Goal: Task Accomplishment & Management: Complete application form

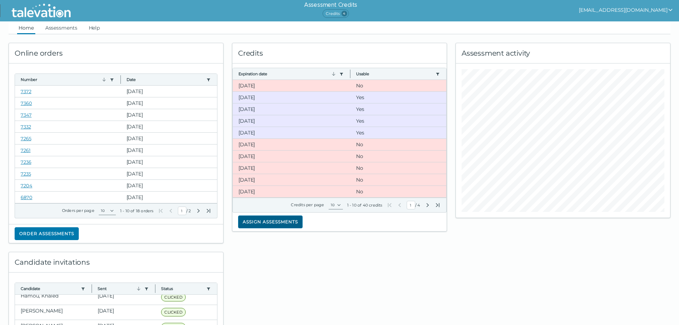
click at [266, 221] on button "Assign assessments" at bounding box center [270, 221] width 65 height 13
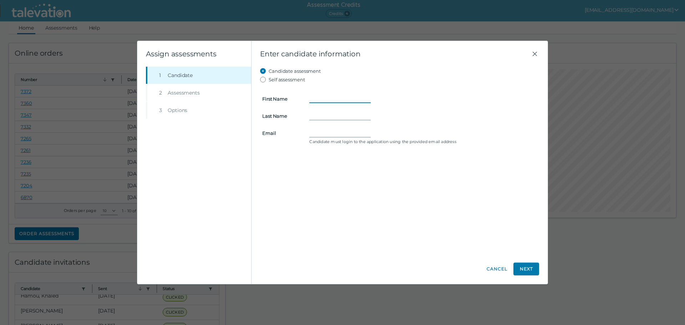
click at [322, 96] on input "First Name" at bounding box center [339, 98] width 61 height 9
type input "[PERSON_NAME]"
type input "[EMAIL_ADDRESS][DOMAIN_NAME]"
click at [526, 268] on button "Next" at bounding box center [526, 268] width 26 height 13
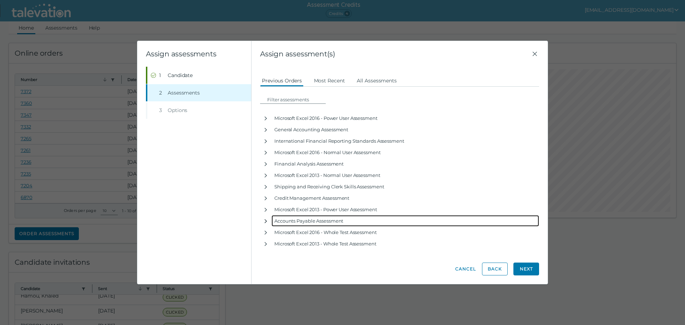
click at [266, 220] on icon "button" at bounding box center [266, 221] width 6 height 6
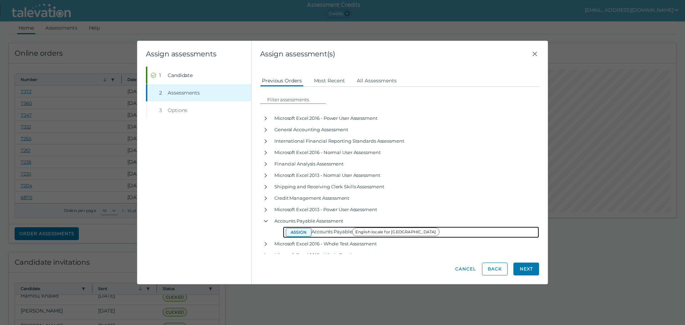
click at [299, 231] on button "Assign" at bounding box center [299, 232] width 26 height 9
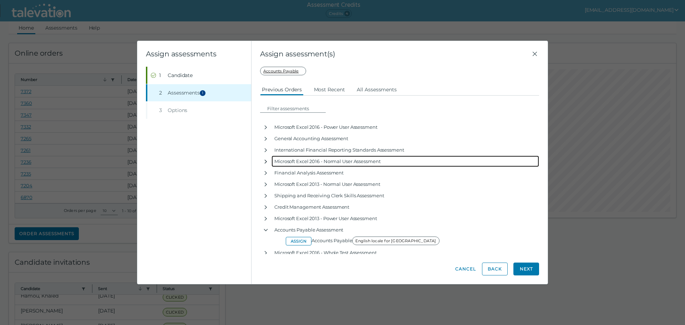
click at [266, 162] on icon "button" at bounding box center [266, 162] width 6 height 6
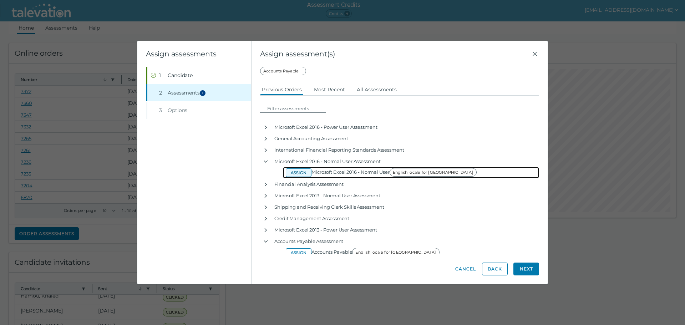
click at [294, 171] on button "Assign" at bounding box center [299, 172] width 26 height 9
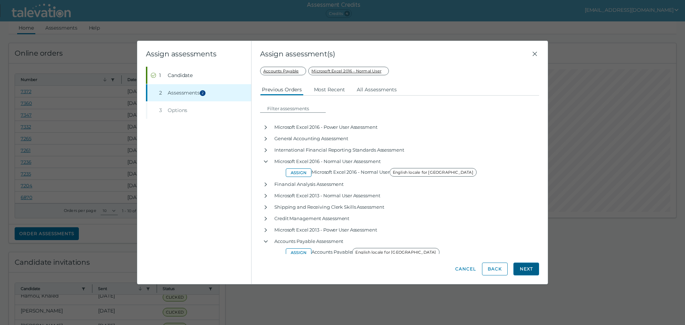
click at [527, 267] on button "Next" at bounding box center [526, 268] width 26 height 13
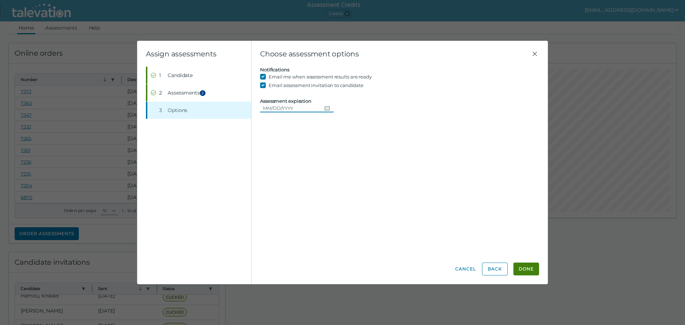
click at [325, 108] on icon "Choose date" at bounding box center [327, 108] width 6 height 6
click at [325, 196] on button "25" at bounding box center [323, 195] width 13 height 13
type input "[DATE]"
click at [523, 267] on button "Done" at bounding box center [526, 268] width 26 height 13
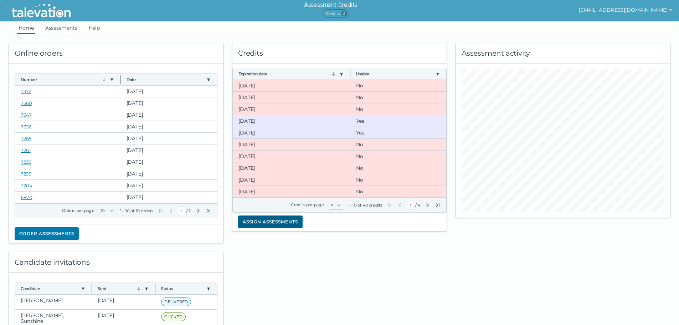
click at [261, 221] on button "Assign assessments" at bounding box center [270, 221] width 65 height 13
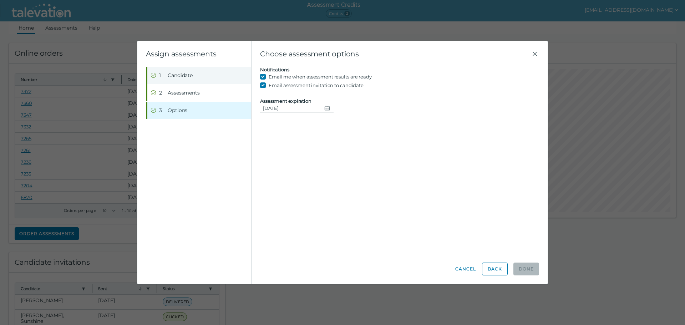
click at [180, 74] on span "Candidate" at bounding box center [180, 75] width 25 height 7
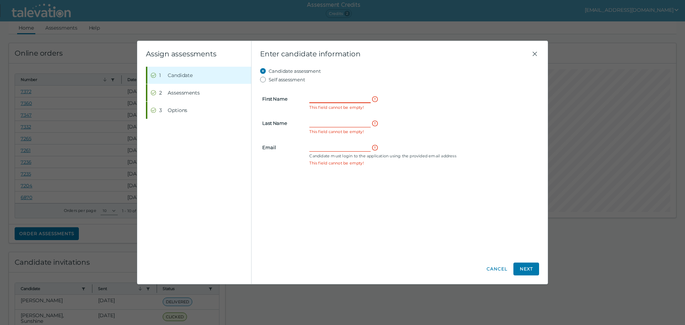
click at [313, 96] on input "First Name" at bounding box center [339, 98] width 61 height 9
click at [326, 95] on form "First Name This field cannot be empty! Last Name This field cannot be empty! Em…" at bounding box center [399, 126] width 279 height 84
click at [325, 98] on input "First Name" at bounding box center [339, 98] width 61 height 9
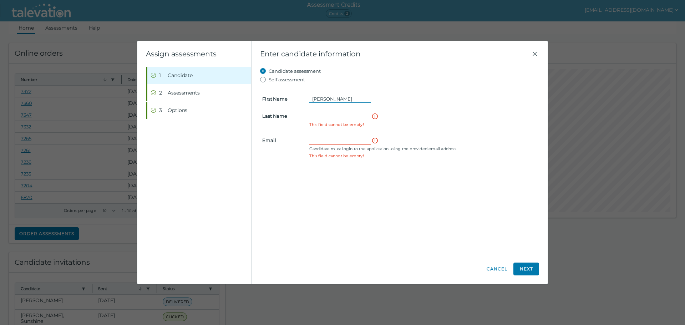
type input "[PERSON_NAME]"
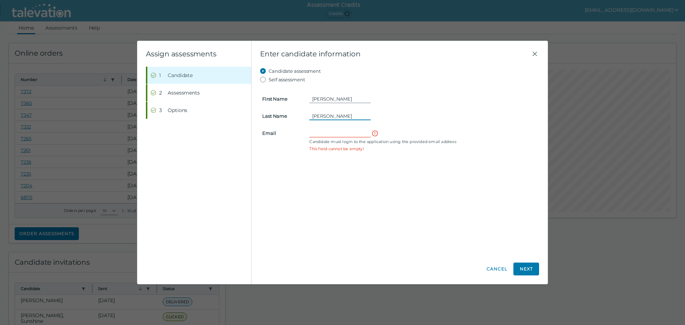
type input "[PERSON_NAME]"
type input "[EMAIL_ADDRESS][DOMAIN_NAME]"
drag, startPoint x: 532, startPoint y: 267, endPoint x: 507, endPoint y: 258, distance: 26.8
click at [532, 267] on button "Next" at bounding box center [526, 268] width 26 height 13
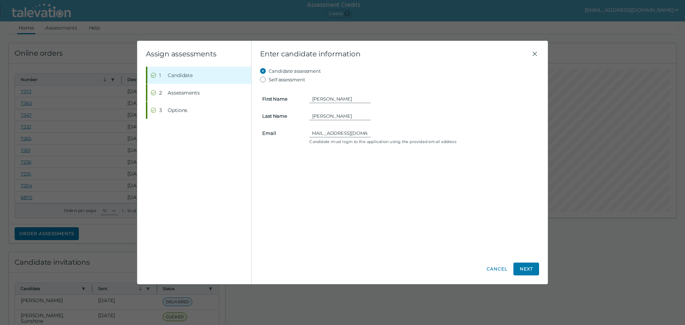
scroll to position [0, 0]
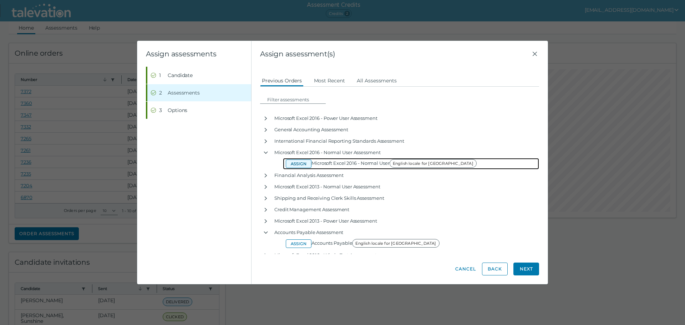
click at [298, 162] on button "Assign" at bounding box center [299, 163] width 26 height 9
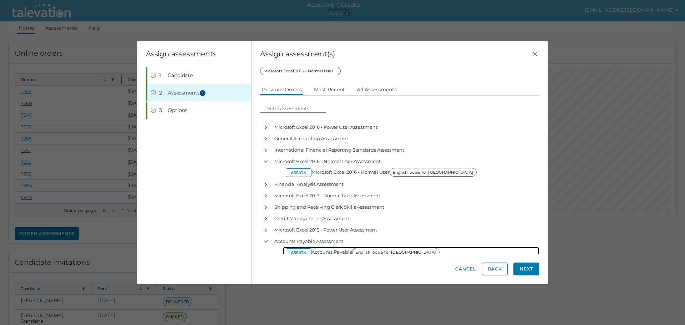
click at [294, 250] on button "Assign" at bounding box center [299, 252] width 26 height 9
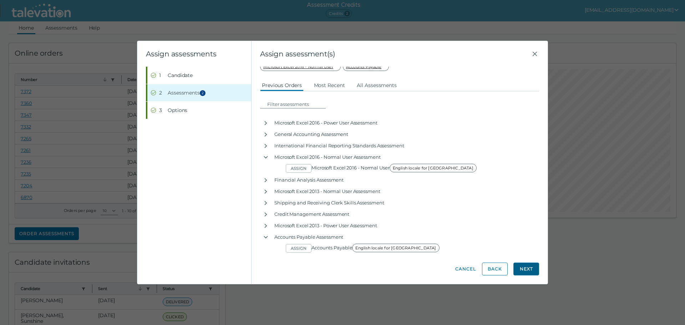
click at [524, 267] on button "Next" at bounding box center [526, 268] width 26 height 13
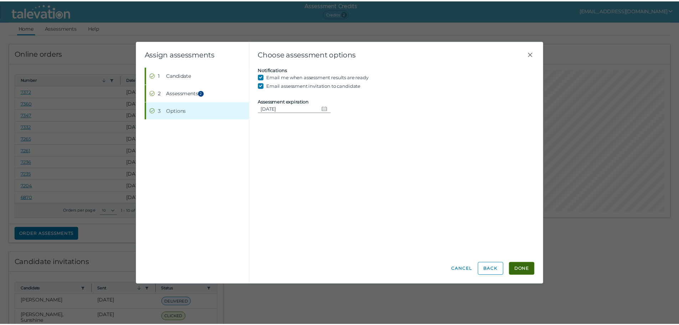
scroll to position [0, 0]
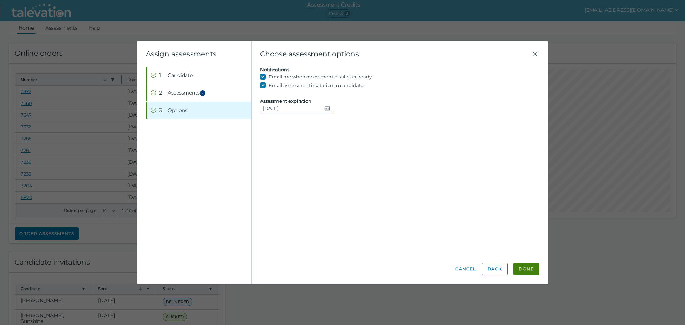
click at [325, 108] on icon "Change date, 09/25/2025" at bounding box center [327, 108] width 5 height 4
click at [325, 194] on button "25" at bounding box center [323, 195] width 13 height 13
click at [527, 270] on button "Done" at bounding box center [526, 268] width 26 height 13
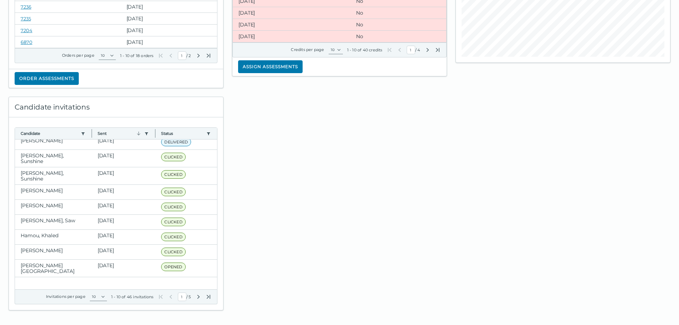
scroll to position [158, 0]
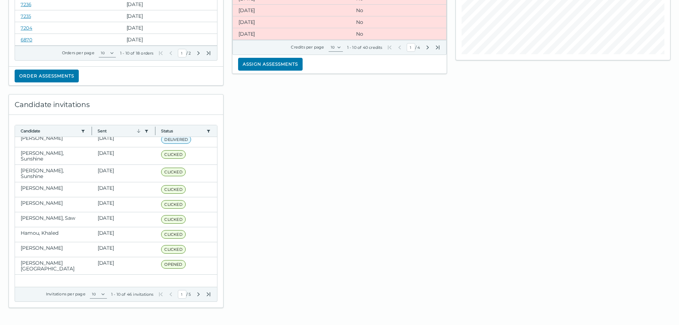
click at [199, 294] on icon "Next Page" at bounding box center [199, 294] width 2 height 4
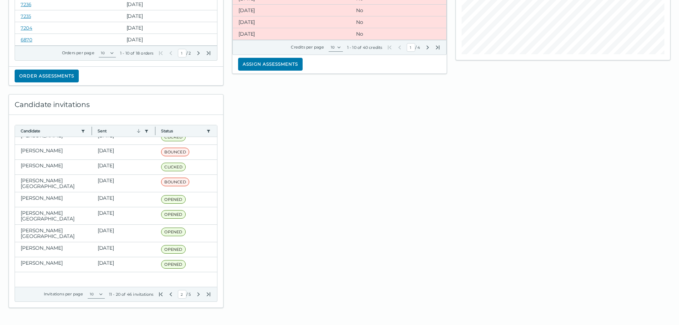
click at [198, 293] on icon "Next Page" at bounding box center [199, 294] width 6 height 6
type input "3"
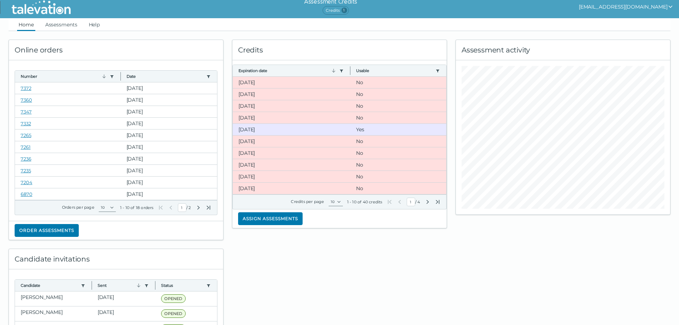
scroll to position [0, 0]
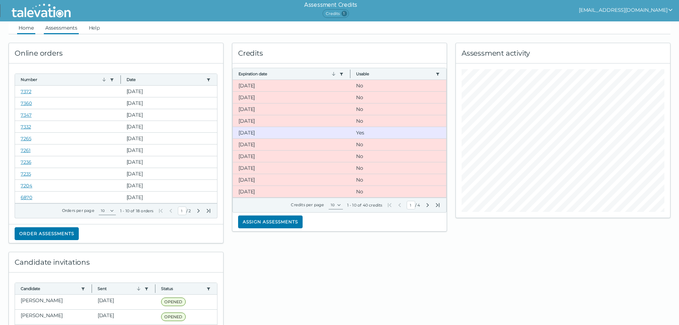
drag, startPoint x: 59, startPoint y: 25, endPoint x: 65, endPoint y: 30, distance: 8.1
click at [59, 25] on link "Assessments" at bounding box center [61, 27] width 35 height 13
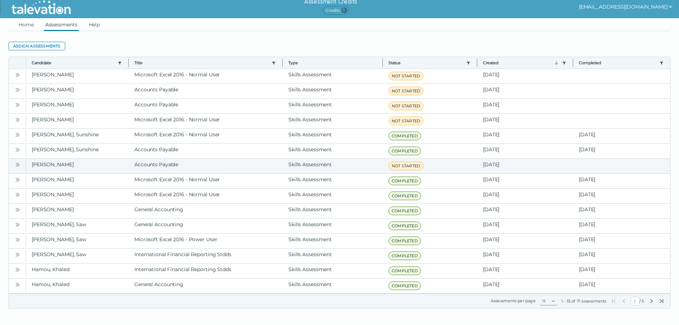
scroll to position [4, 0]
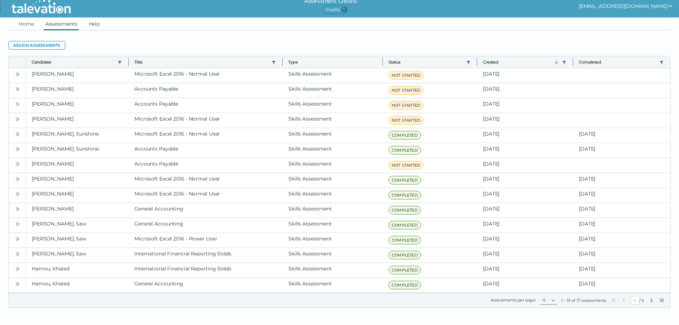
click at [652, 299] on icon "Next Page" at bounding box center [652, 300] width 6 height 6
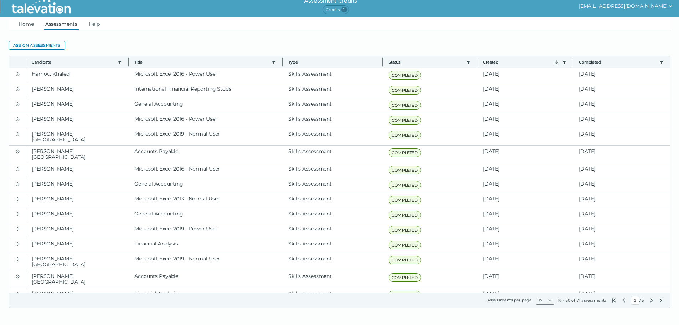
click at [650, 300] on icon "Next Page" at bounding box center [652, 300] width 6 height 6
type input "3"
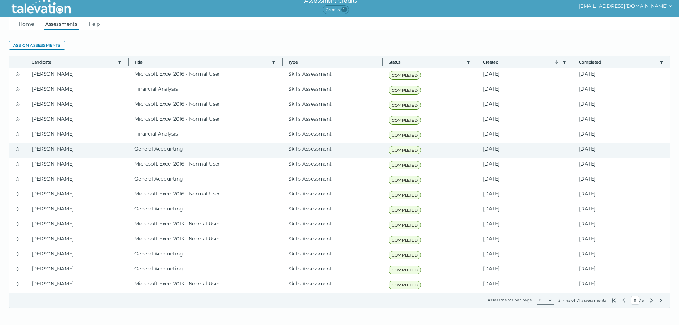
click at [17, 150] on icon "Open" at bounding box center [17, 149] width 2 height 4
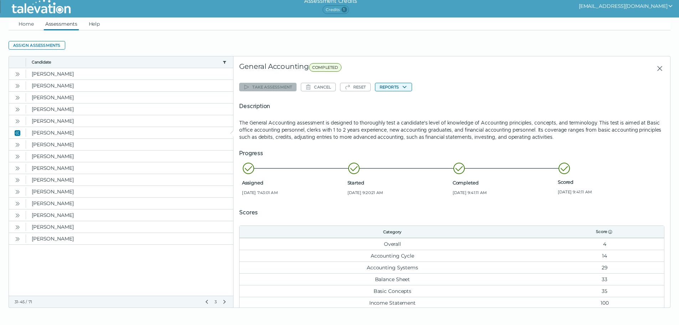
click at [398, 88] on button "Reports" at bounding box center [393, 87] width 37 height 9
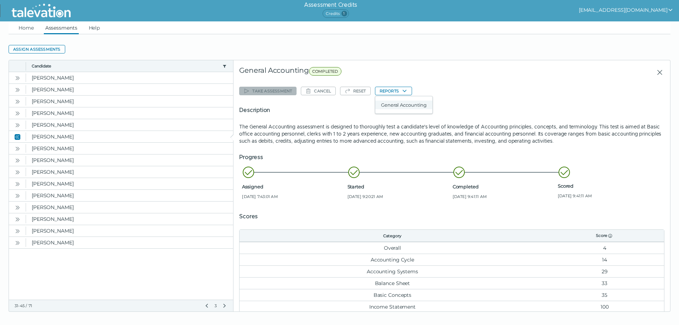
click at [404, 105] on button "General Accounting" at bounding box center [404, 105] width 57 height 9
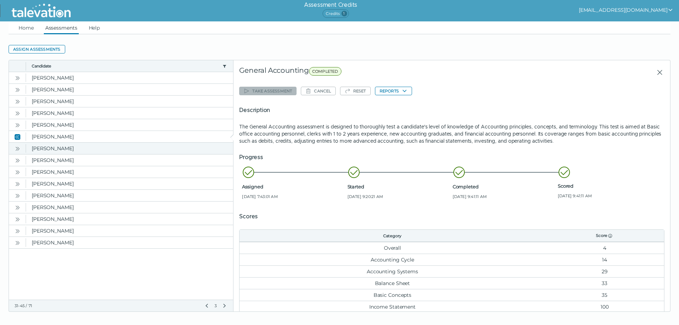
click at [19, 149] on icon "Open" at bounding box center [18, 149] width 6 height 6
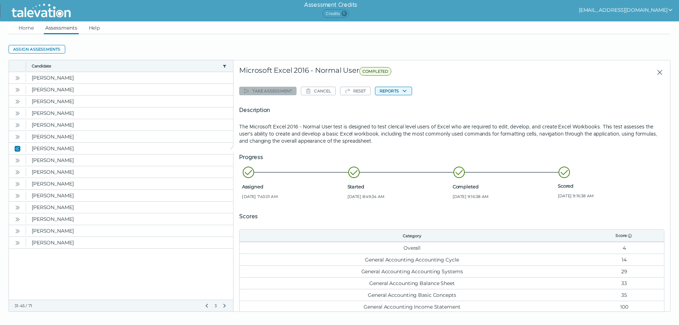
click at [395, 90] on button "Reports" at bounding box center [393, 91] width 37 height 9
click at [404, 106] on button "Microsoft Excel 2016 - Normal User" at bounding box center [421, 105] width 90 height 9
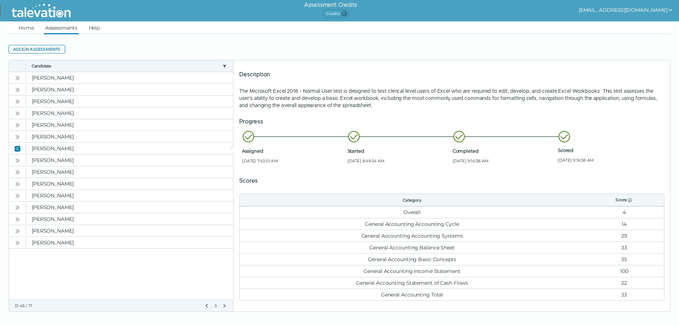
click at [205, 306] on icon "Previous Page" at bounding box center [207, 306] width 6 height 6
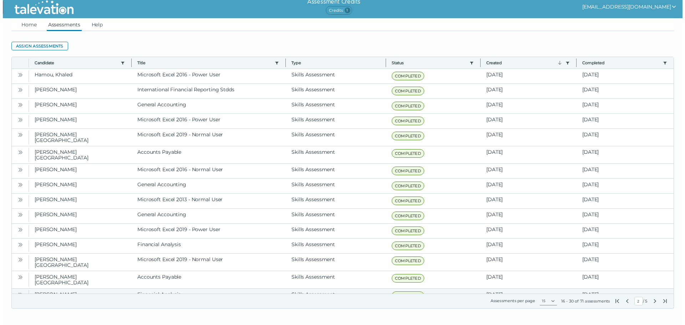
scroll to position [4, 0]
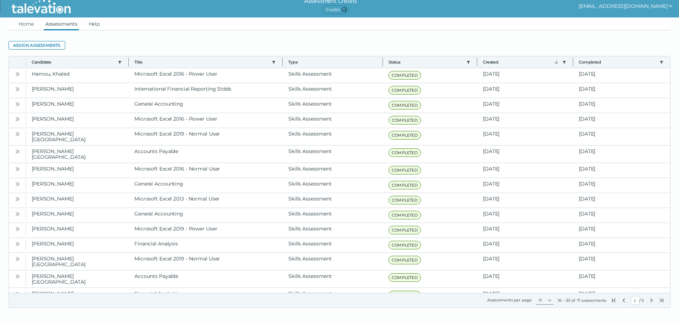
click at [613, 300] on icon "First Page" at bounding box center [614, 300] width 6 height 6
type input "1"
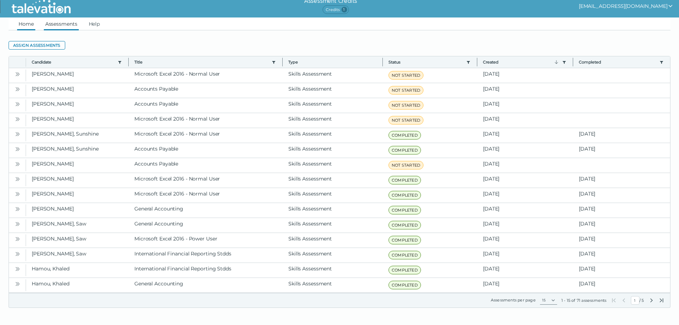
click at [31, 26] on link "Home" at bounding box center [26, 23] width 18 height 13
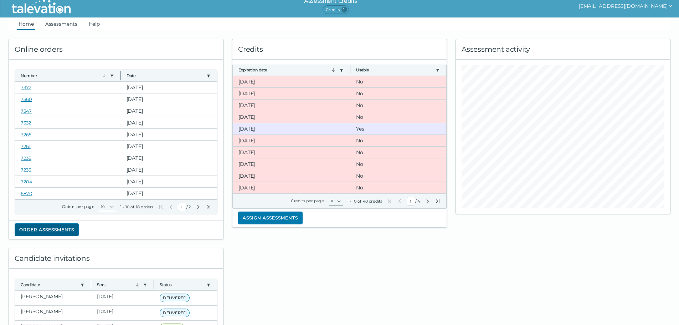
click at [53, 229] on button "Order assessments" at bounding box center [47, 229] width 64 height 13
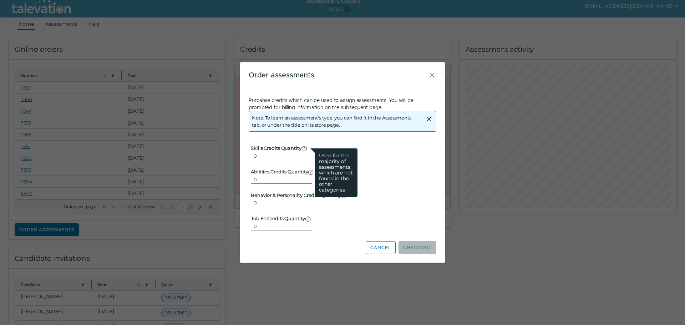
click at [304, 148] on icon at bounding box center [304, 149] width 6 height 6
click at [304, 152] on input "0" at bounding box center [281, 156] width 61 height 9
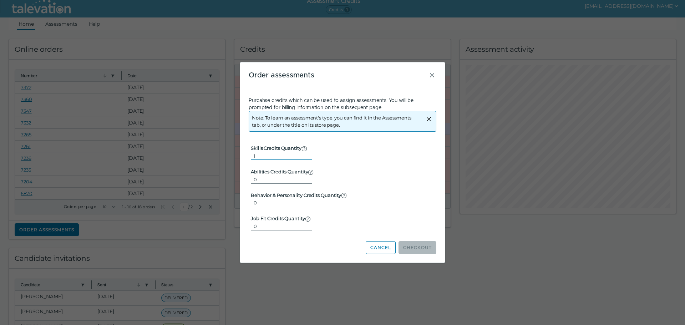
click at [305, 153] on input "1" at bounding box center [281, 156] width 61 height 9
click at [305, 153] on input "2" at bounding box center [281, 156] width 61 height 9
type input "3"
click at [305, 153] on input "3" at bounding box center [281, 156] width 61 height 9
click at [423, 246] on button "Checkout" at bounding box center [417, 247] width 38 height 13
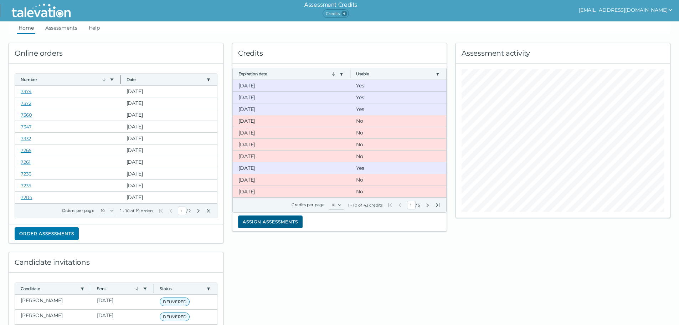
click at [272, 221] on button "Assign assessments" at bounding box center [270, 221] width 65 height 13
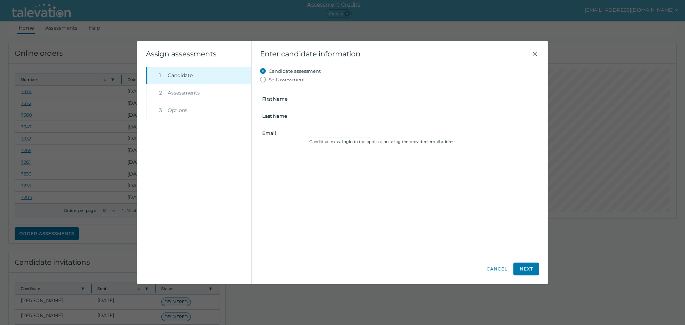
click at [319, 93] on form "First Name Last Name Email Candidate must login to the application using the pr…" at bounding box center [399, 115] width 279 height 63
type input "Krista"
type input "Adams"
type input "k"
type input "k.a.oster@yahoo.com"
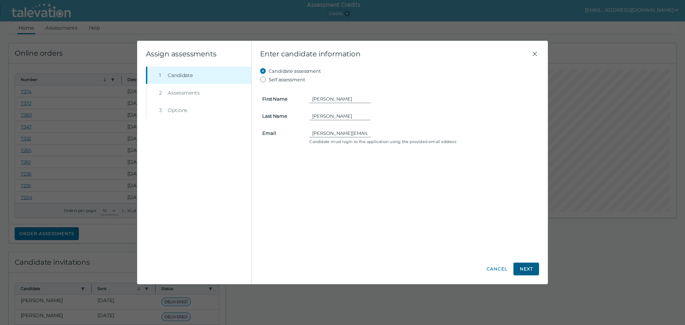
click at [527, 270] on button "Next" at bounding box center [526, 268] width 26 height 13
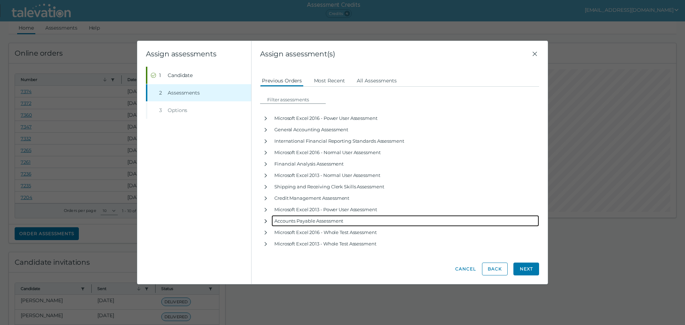
click at [266, 220] on icon "button" at bounding box center [266, 221] width 2 height 4
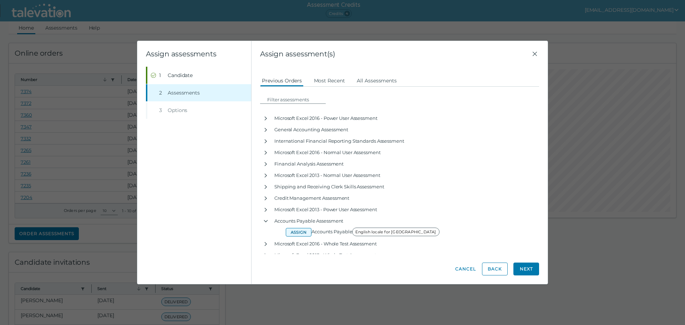
drag, startPoint x: 266, startPoint y: 220, endPoint x: 297, endPoint y: 231, distance: 33.5
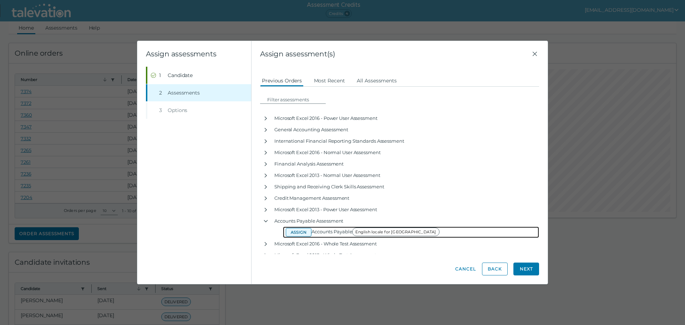
click at [297, 231] on button "Assign" at bounding box center [299, 232] width 26 height 9
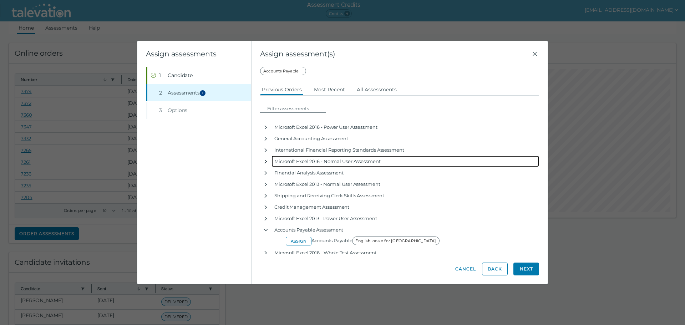
click at [267, 162] on icon "button" at bounding box center [266, 161] width 2 height 4
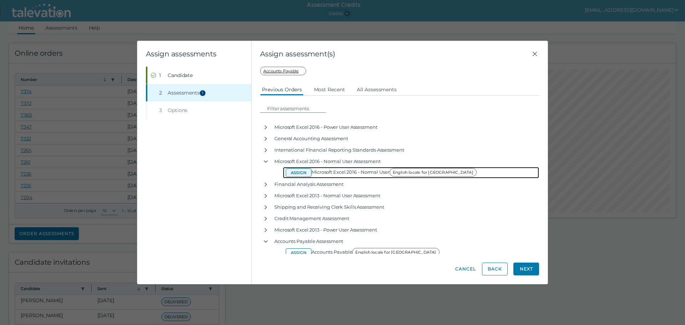
click at [298, 173] on button "Assign" at bounding box center [299, 172] width 26 height 9
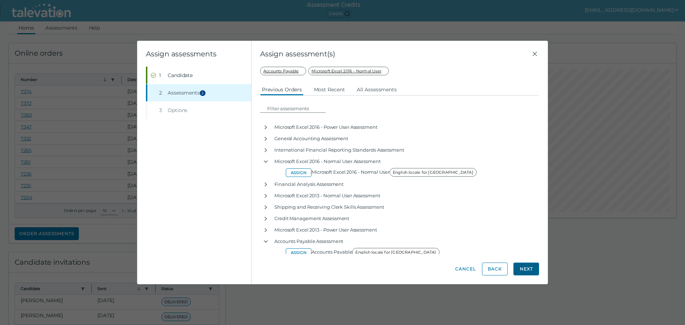
click at [527, 269] on button "Next" at bounding box center [526, 268] width 26 height 13
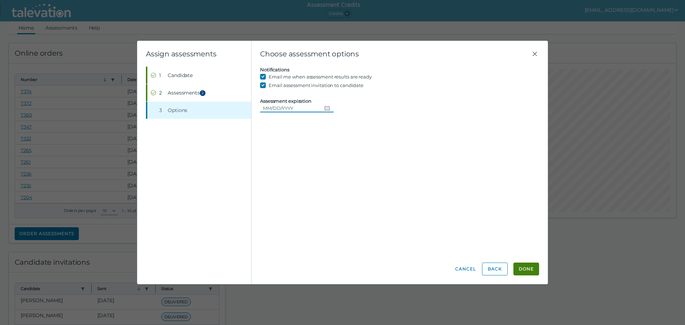
click at [324, 108] on icon "Choose date" at bounding box center [327, 108] width 6 height 6
click at [325, 197] on button "25" at bounding box center [323, 195] width 13 height 13
type input "[DATE]"
click at [525, 271] on button "Done" at bounding box center [526, 268] width 26 height 13
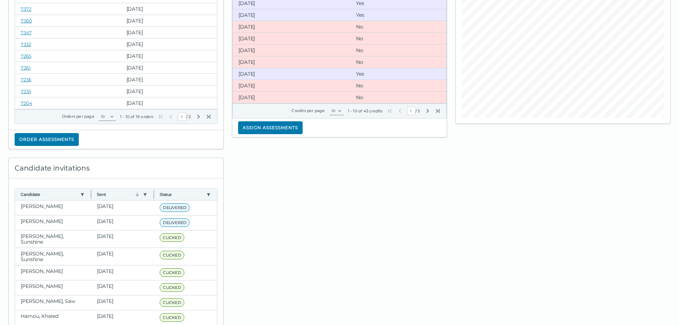
scroll to position [107, 0]
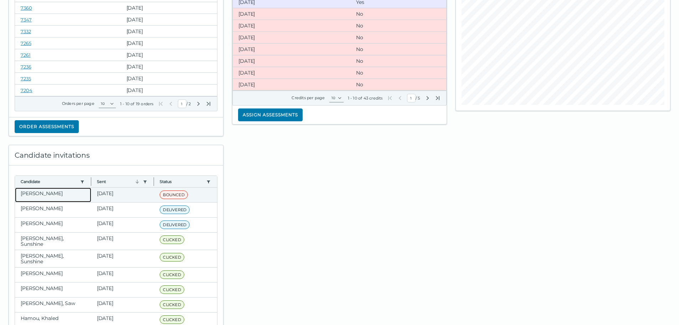
click at [43, 192] on clr-dg-cell "Adams, Krista" at bounding box center [53, 195] width 76 height 15
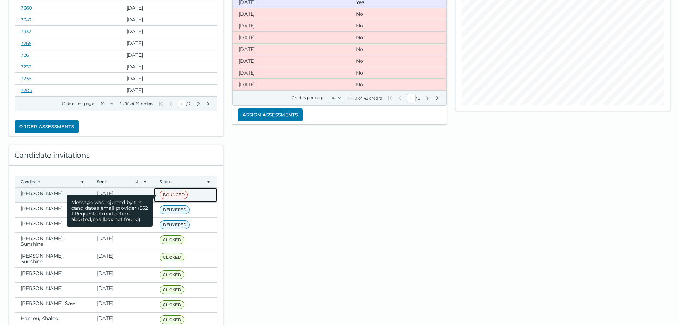
click at [170, 191] on span "BOUNCED" at bounding box center [174, 194] width 28 height 9
click at [170, 193] on span "BOUNCED" at bounding box center [174, 194] width 28 height 9
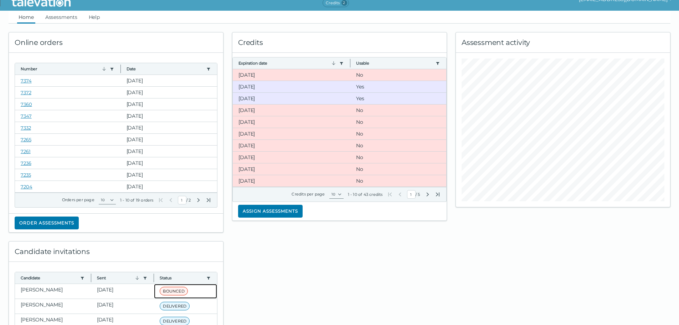
scroll to position [0, 0]
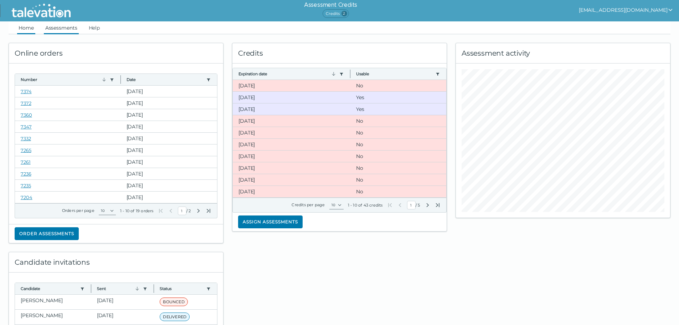
click at [60, 28] on link "Assessments" at bounding box center [61, 27] width 35 height 13
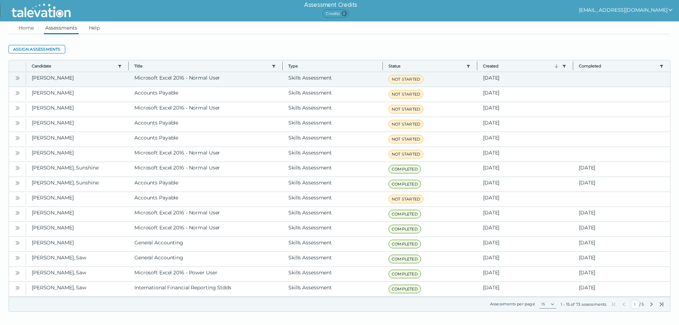
click at [16, 78] on icon "Open" at bounding box center [18, 78] width 6 height 6
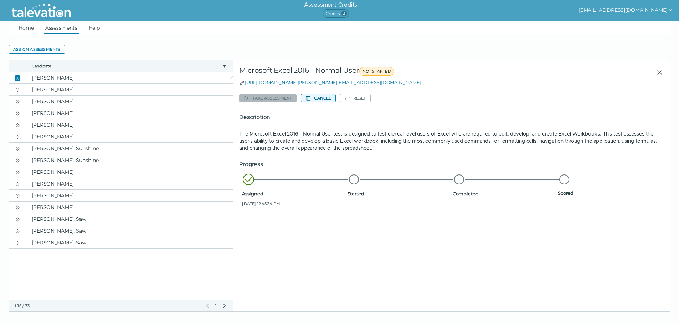
click at [321, 96] on button "Cancel" at bounding box center [318, 98] width 35 height 9
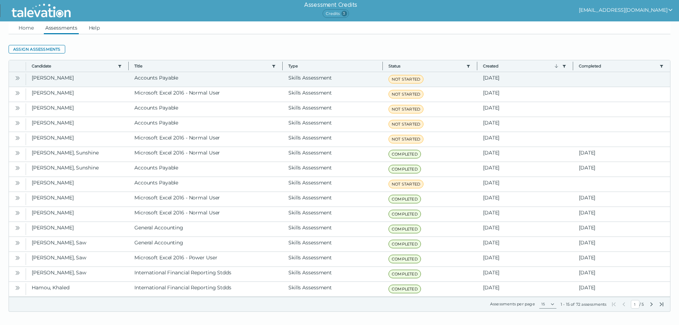
click at [16, 78] on icon "Open" at bounding box center [18, 78] width 6 height 6
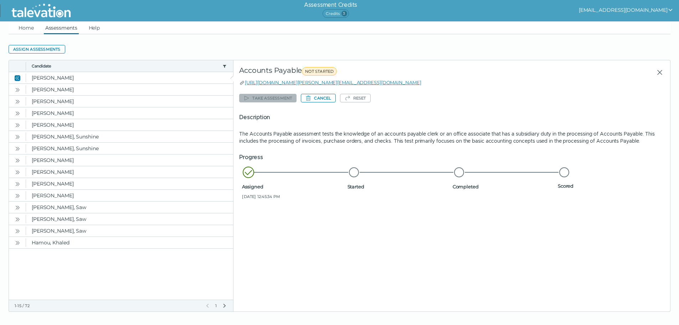
click at [445, 88] on clr-dg-detail-body "Take assessment Cancel Reset Description The Accounts Payable assessment tests …" at bounding box center [451, 187] width 425 height 203
click at [317, 98] on button "Cancel" at bounding box center [318, 98] width 35 height 9
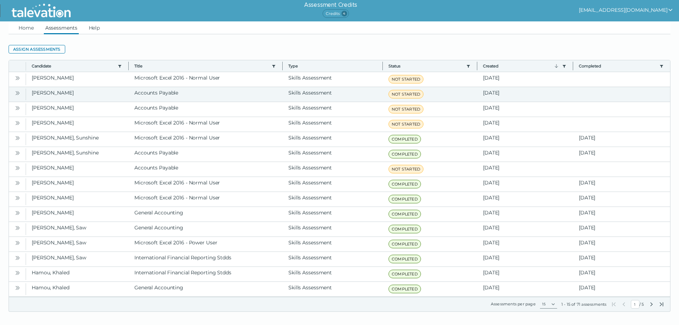
click at [17, 93] on icon "Open" at bounding box center [17, 93] width 2 height 4
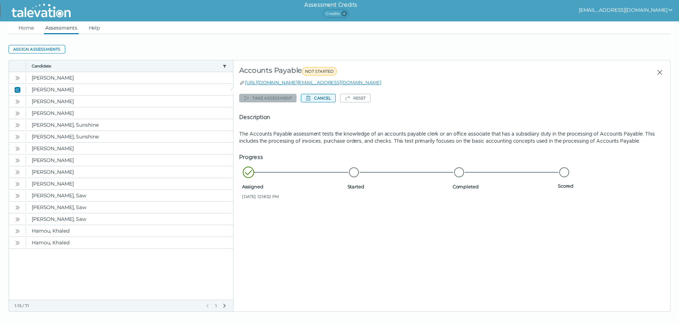
click at [321, 98] on button "Cancel" at bounding box center [318, 98] width 35 height 9
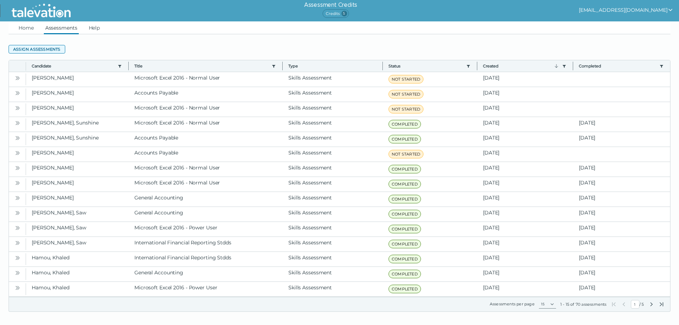
click at [39, 50] on button "Assign assessments" at bounding box center [37, 49] width 57 height 9
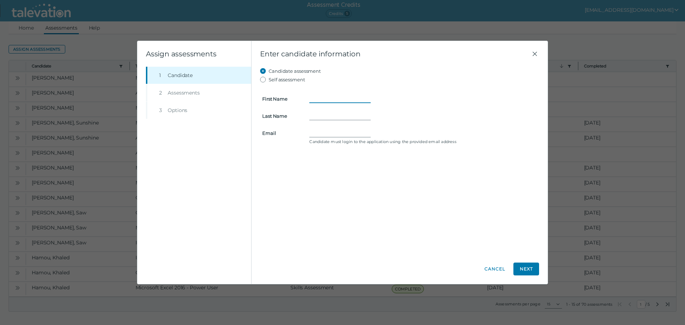
click at [311, 98] on input "First Name" at bounding box center [339, 98] width 61 height 9
type input "Krista"
click at [323, 114] on input "Last Name" at bounding box center [339, 116] width 61 height 9
type input "Adams"
click at [325, 132] on input "Email" at bounding box center [339, 133] width 61 height 9
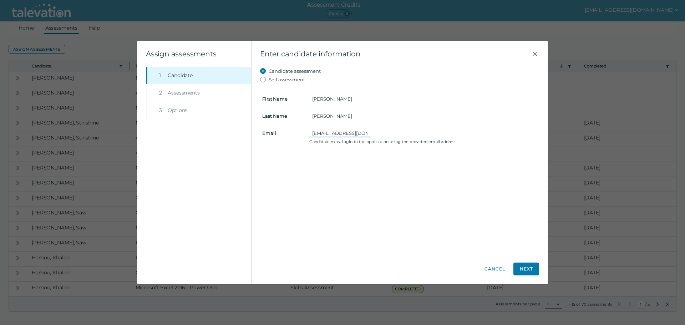
type input "k_a_oster@yahoo.com"
click at [455, 196] on div "Candidate assessment Self assessment First Name Krista Last Name Adams Email k_…" at bounding box center [399, 160] width 279 height 187
click at [525, 267] on button "Next" at bounding box center [526, 268] width 26 height 13
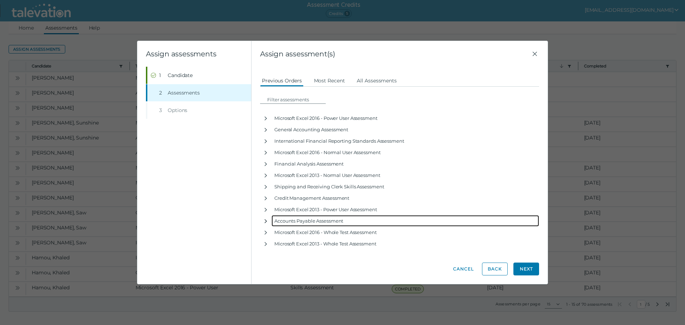
click at [266, 220] on icon "button" at bounding box center [266, 221] width 6 height 6
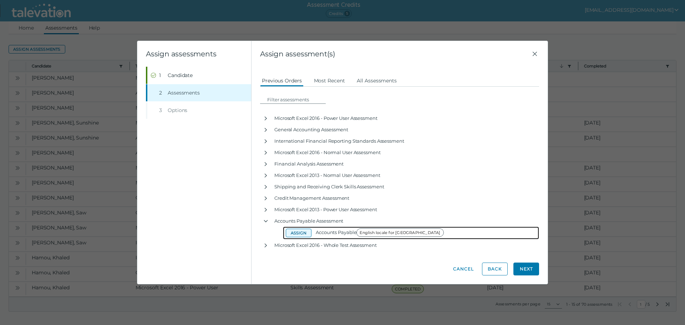
click at [301, 231] on button "Assign" at bounding box center [299, 233] width 26 height 9
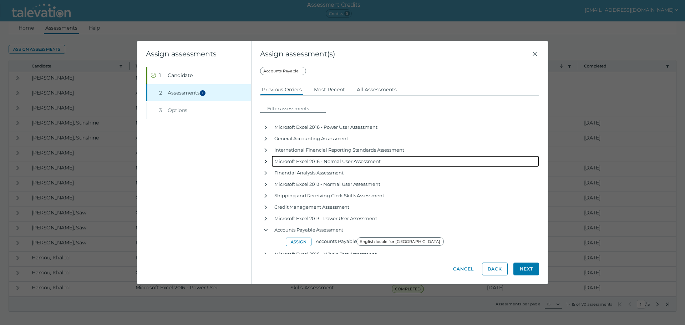
click at [265, 162] on icon "button" at bounding box center [266, 162] width 6 height 6
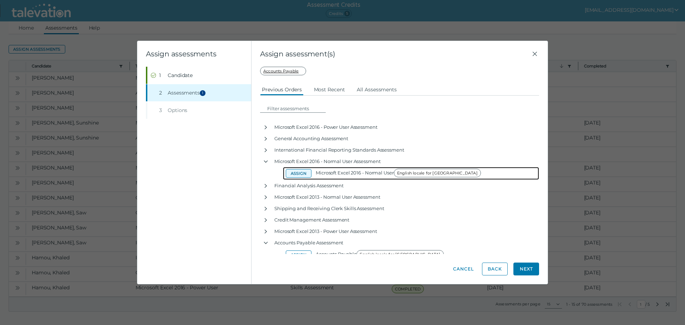
click at [292, 173] on button "Assign" at bounding box center [299, 173] width 26 height 9
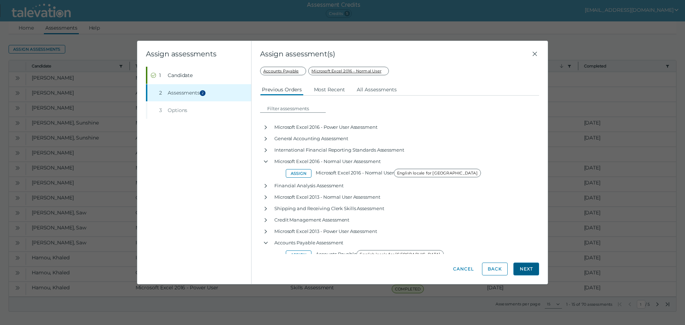
click at [533, 266] on button "Next" at bounding box center [526, 268] width 26 height 13
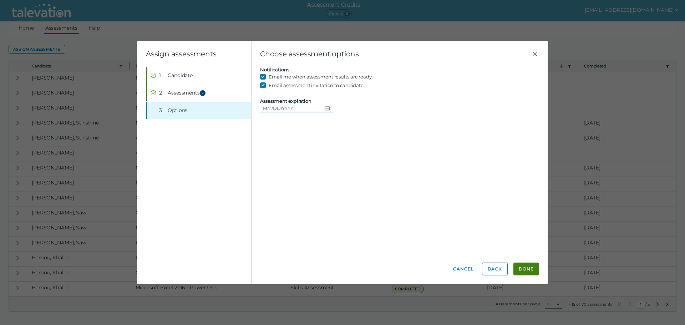
click at [325, 108] on icon "Choose date" at bounding box center [327, 108] width 5 height 4
click at [326, 195] on button "25" at bounding box center [323, 195] width 13 height 13
type input "[DATE]"
click at [529, 267] on button "Done" at bounding box center [526, 268] width 26 height 13
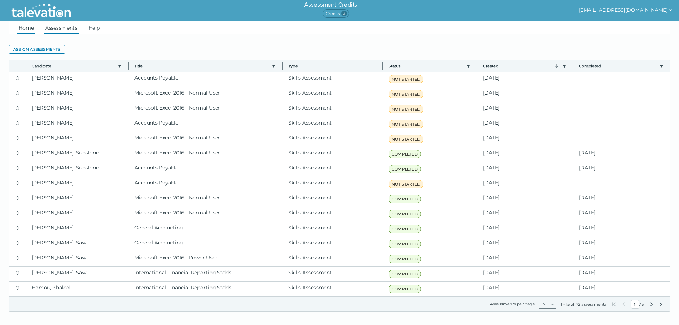
drag, startPoint x: 26, startPoint y: 30, endPoint x: 30, endPoint y: 33, distance: 4.6
click at [26, 31] on link "Home" at bounding box center [26, 27] width 18 height 13
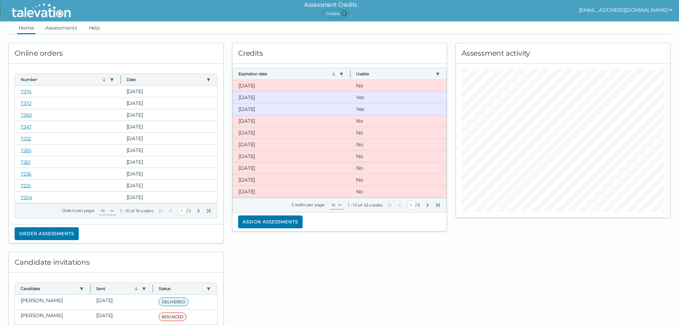
click at [347, 13] on span "3" at bounding box center [345, 14] width 6 height 6
click at [62, 27] on link "Assessments" at bounding box center [61, 27] width 35 height 13
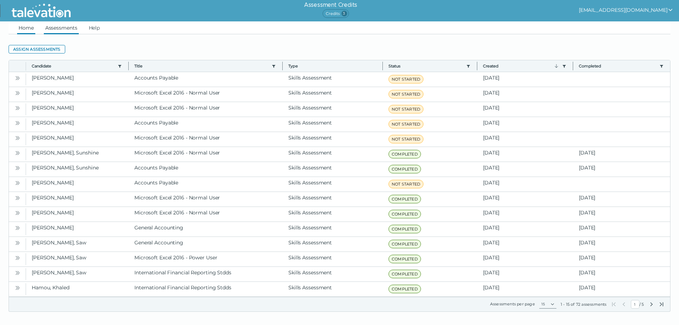
click at [21, 28] on link "Home" at bounding box center [26, 27] width 18 height 13
